Goal: Task Accomplishment & Management: Manage account settings

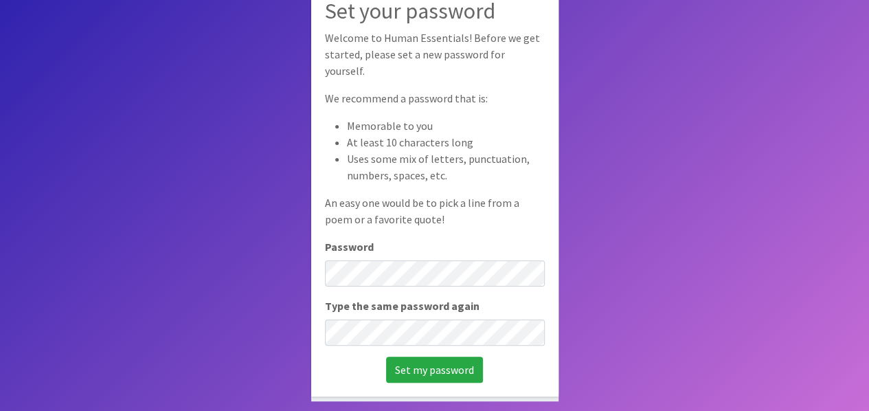
scroll to position [91, 0]
click at [432, 367] on input "Set my password" at bounding box center [434, 369] width 97 height 26
